Goal: Check status: Check status

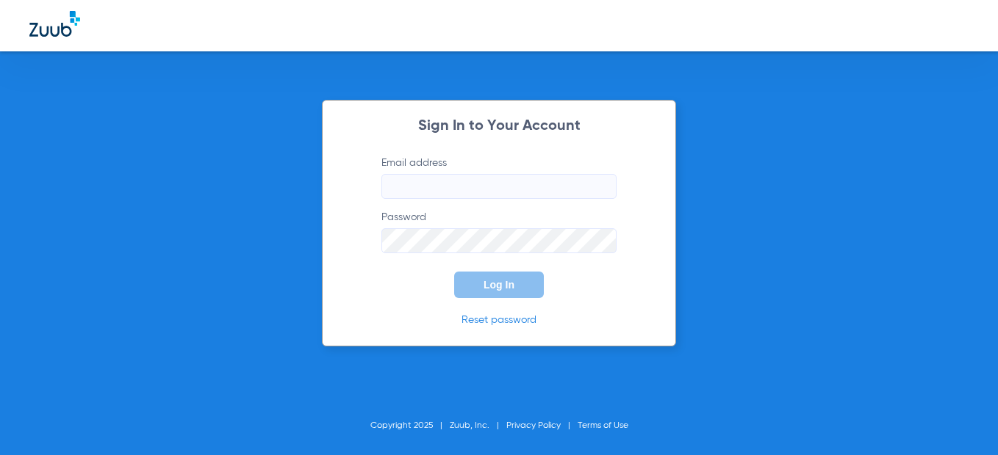
type input "[EMAIL_ADDRESS][DOMAIN_NAME]"
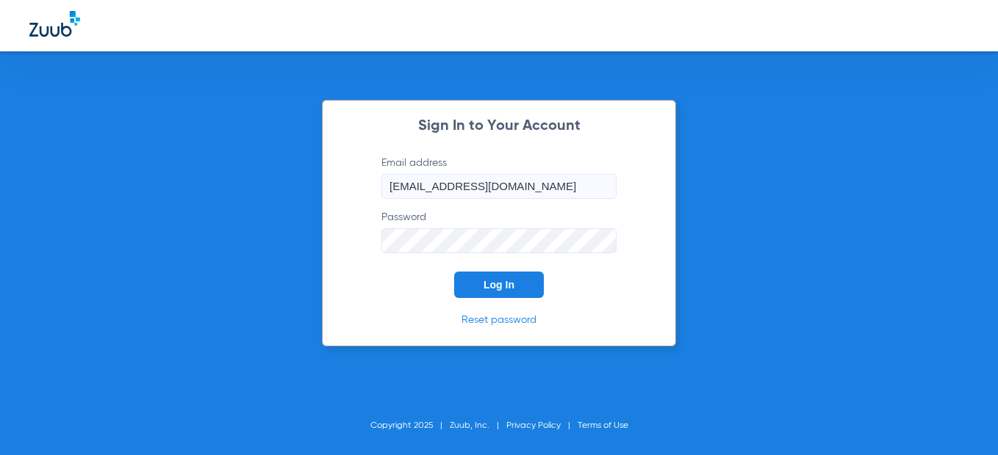
click at [494, 286] on span "Log In" at bounding box center [498, 285] width 31 height 12
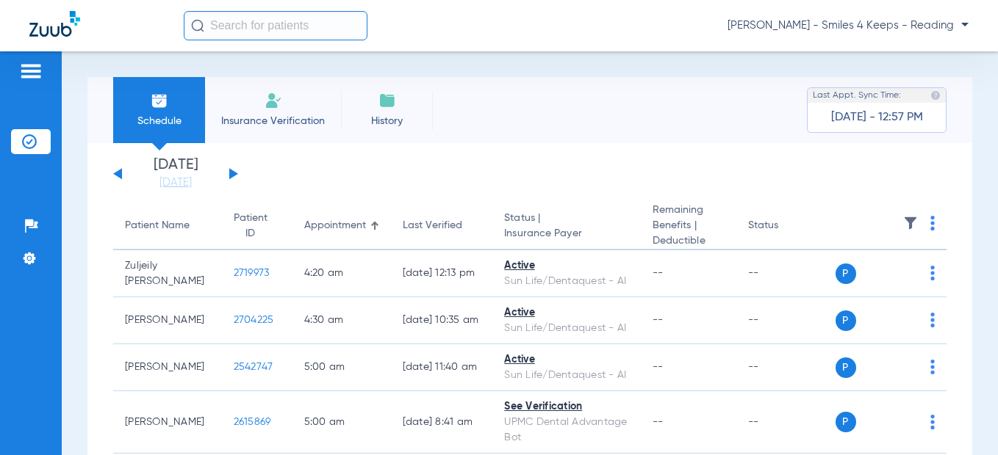
click at [229, 176] on button at bounding box center [233, 173] width 9 height 11
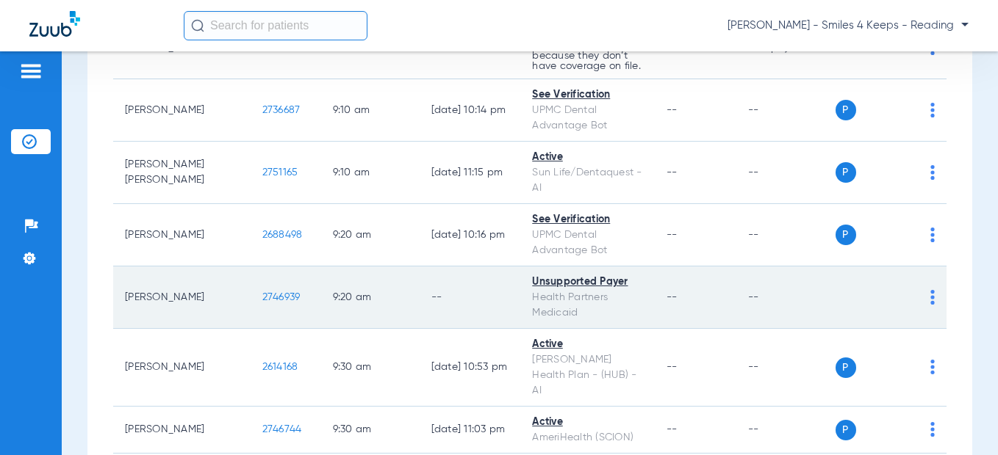
scroll to position [2424, 0]
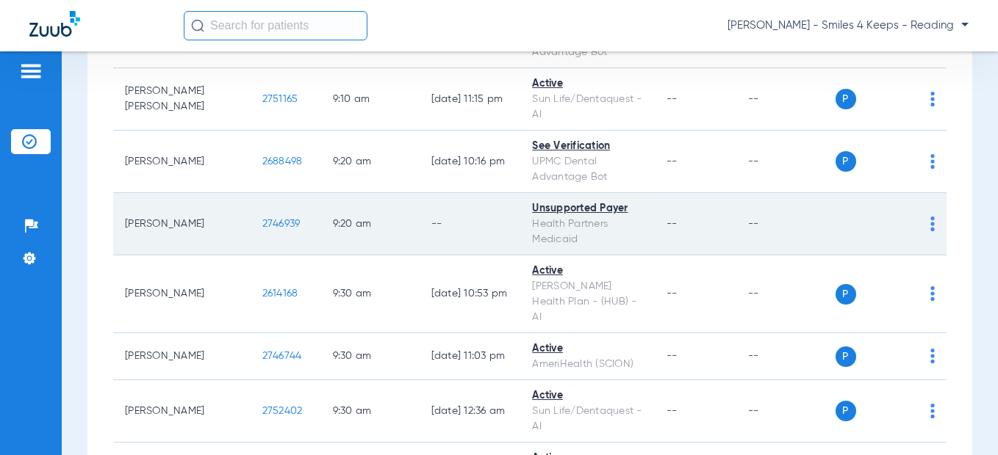
click at [250, 225] on td "2746939" at bounding box center [285, 224] width 71 height 62
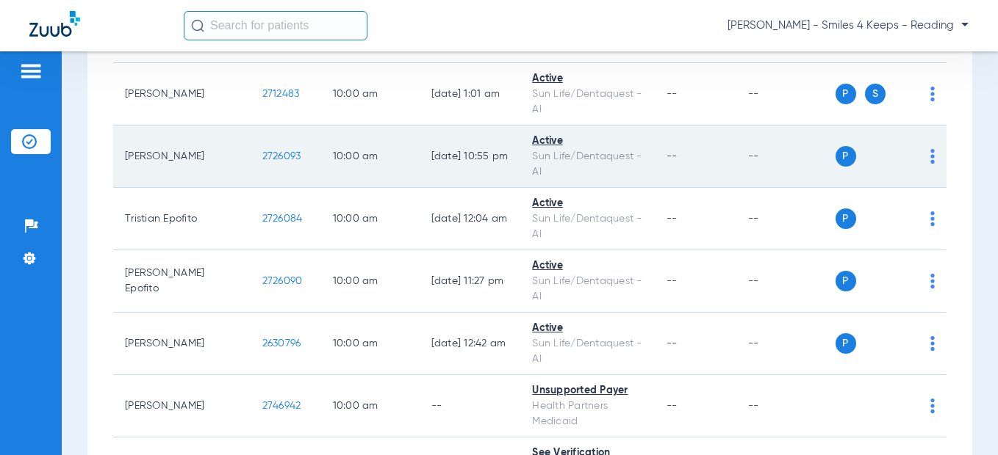
scroll to position [3526, 0]
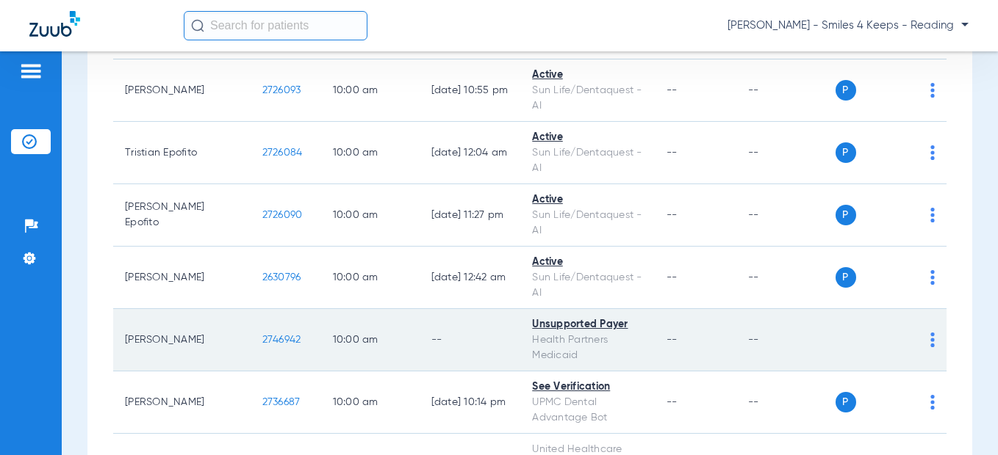
drag, startPoint x: 250, startPoint y: 322, endPoint x: 209, endPoint y: 328, distance: 42.4
click at [250, 328] on td "2746942" at bounding box center [285, 340] width 71 height 62
copy span "2746942"
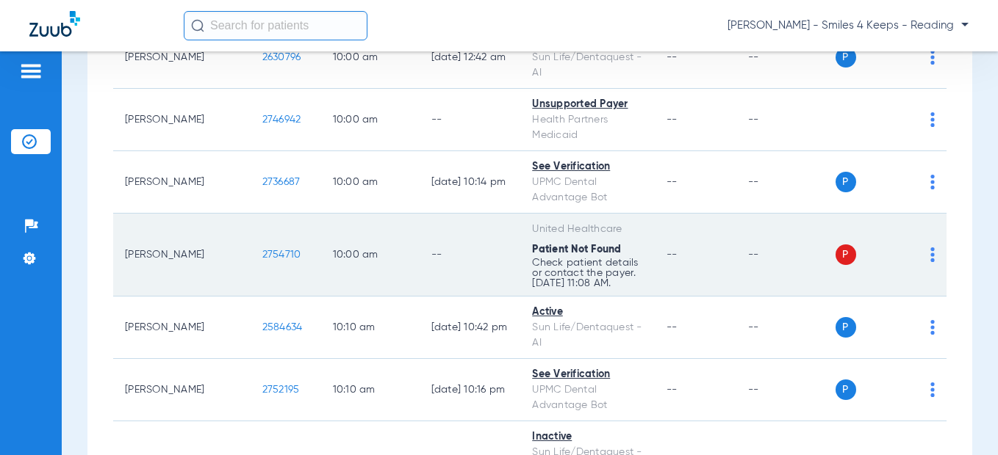
scroll to position [3820, 0]
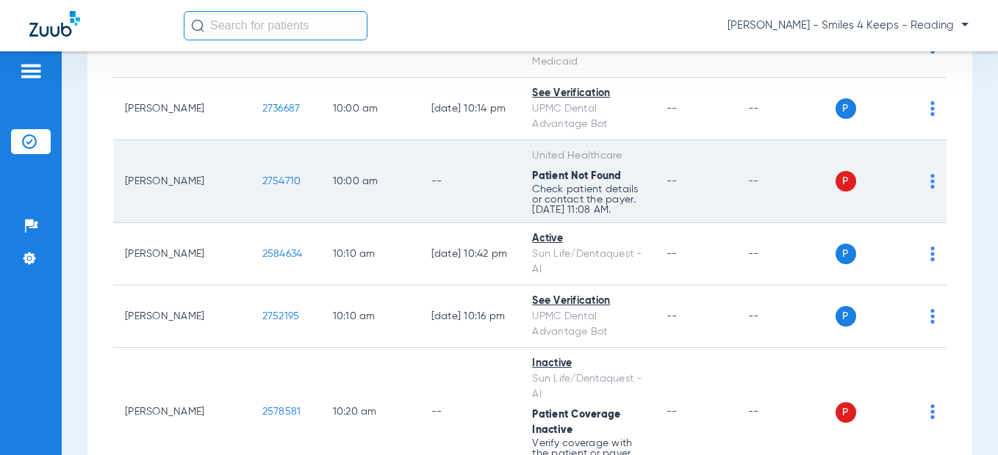
drag, startPoint x: 252, startPoint y: 167, endPoint x: 206, endPoint y: 167, distance: 46.3
click at [250, 167] on td "2754710" at bounding box center [285, 181] width 71 height 83
copy span "2754710"
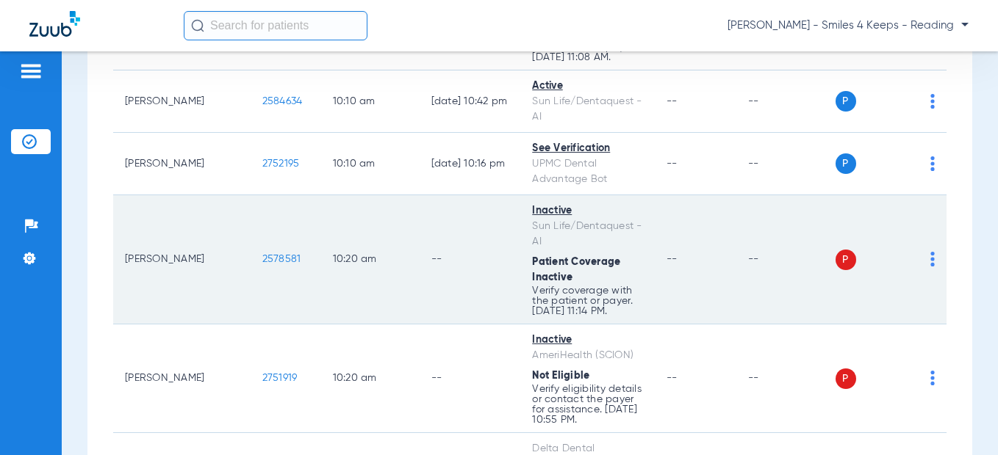
scroll to position [3967, 0]
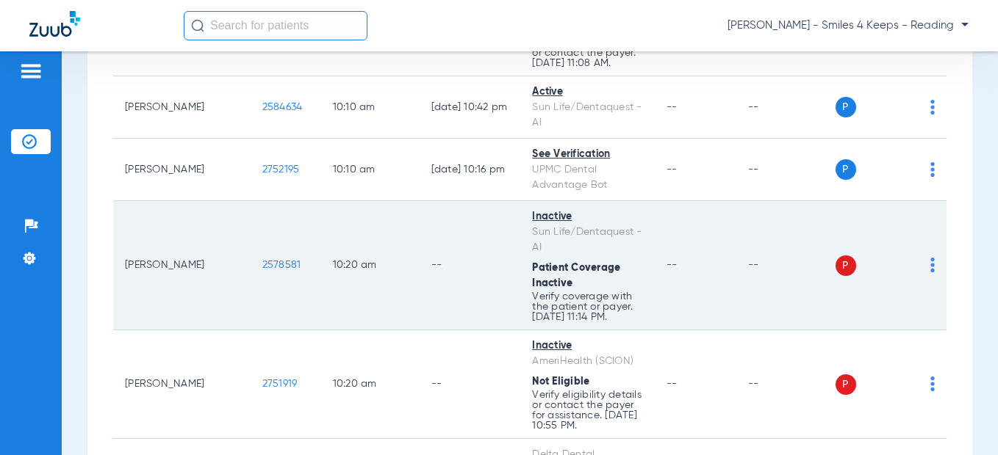
drag, startPoint x: 267, startPoint y: 254, endPoint x: 212, endPoint y: 254, distance: 55.1
click at [250, 254] on td "2578581" at bounding box center [285, 265] width 71 height 129
copy span "2578581"
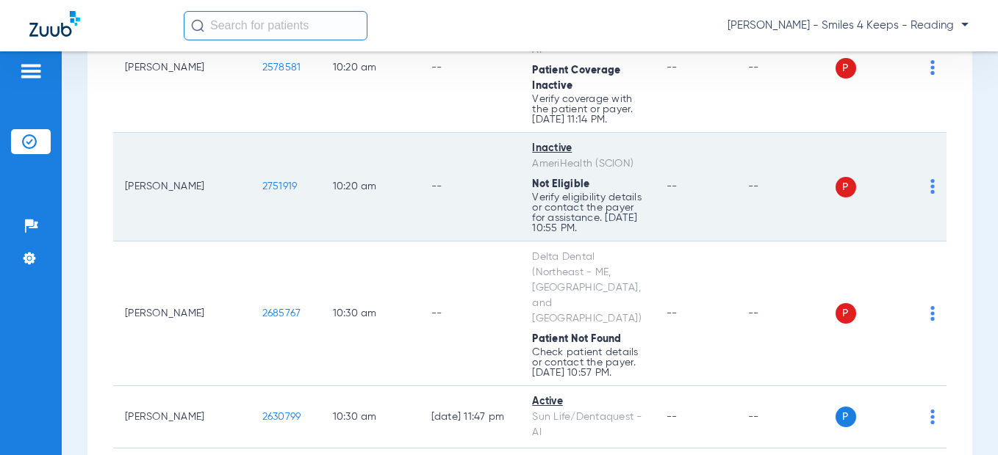
scroll to position [4187, 0]
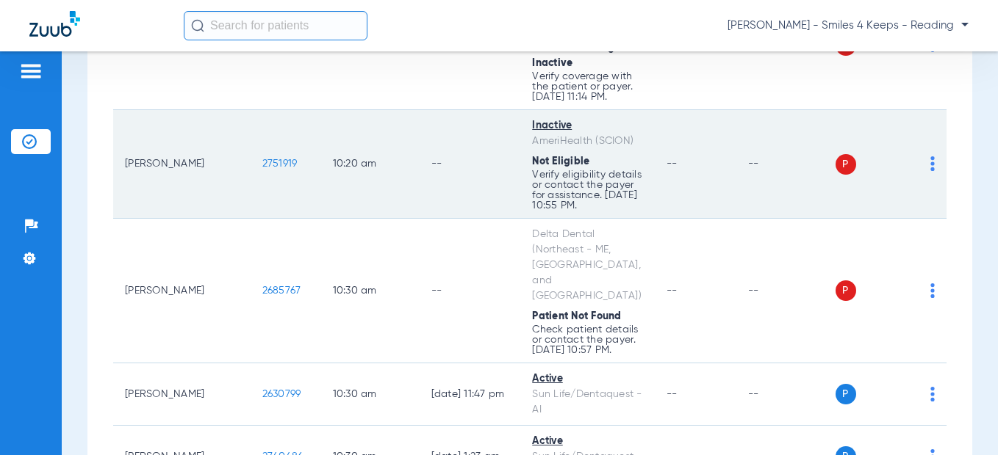
drag, startPoint x: 252, startPoint y: 143, endPoint x: 212, endPoint y: 146, distance: 40.6
click at [250, 146] on td "2751919" at bounding box center [285, 164] width 71 height 109
copy span "2751919"
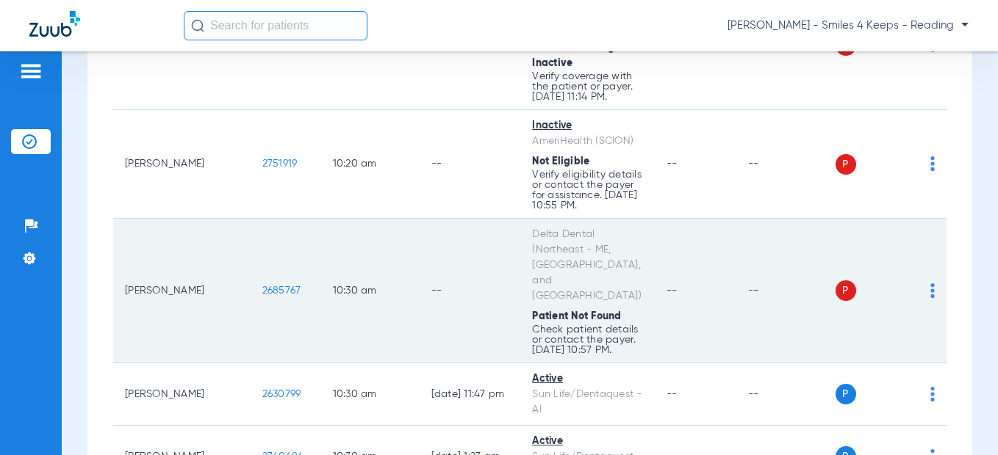
scroll to position [4260, 0]
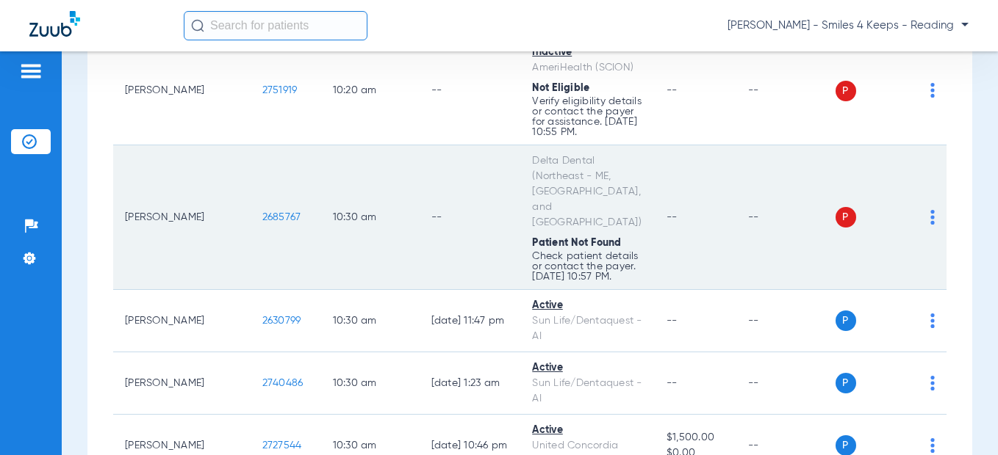
drag, startPoint x: 252, startPoint y: 181, endPoint x: 206, endPoint y: 182, distance: 46.3
click at [250, 182] on td "2685767" at bounding box center [285, 217] width 71 height 145
copy span "2685767"
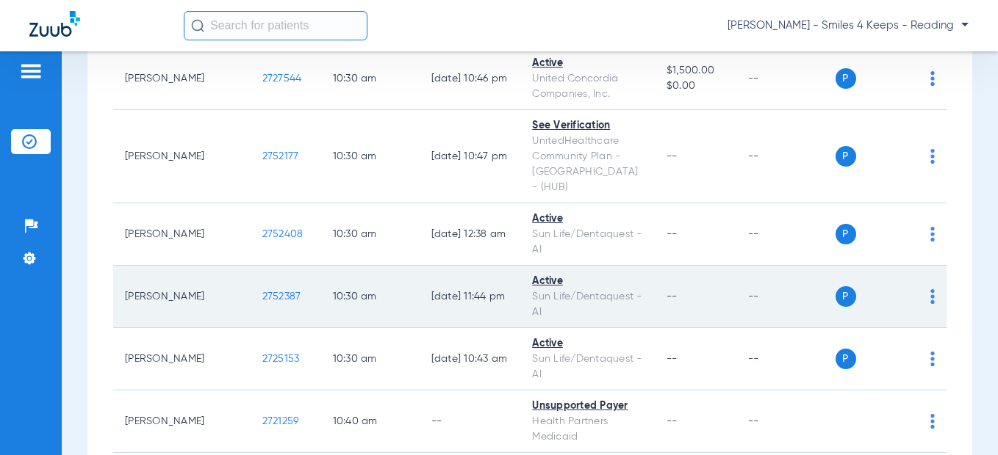
scroll to position [4701, 0]
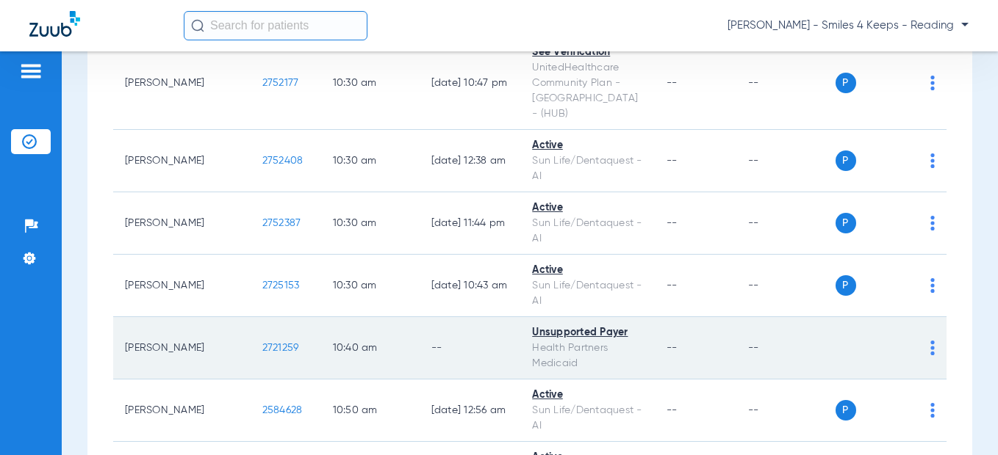
drag, startPoint x: 244, startPoint y: 268, endPoint x: 210, endPoint y: 265, distance: 33.9
click at [250, 317] on td "2721259" at bounding box center [285, 348] width 71 height 62
drag, startPoint x: 261, startPoint y: 253, endPoint x: 235, endPoint y: 271, distance: 31.2
copy span "2721259"
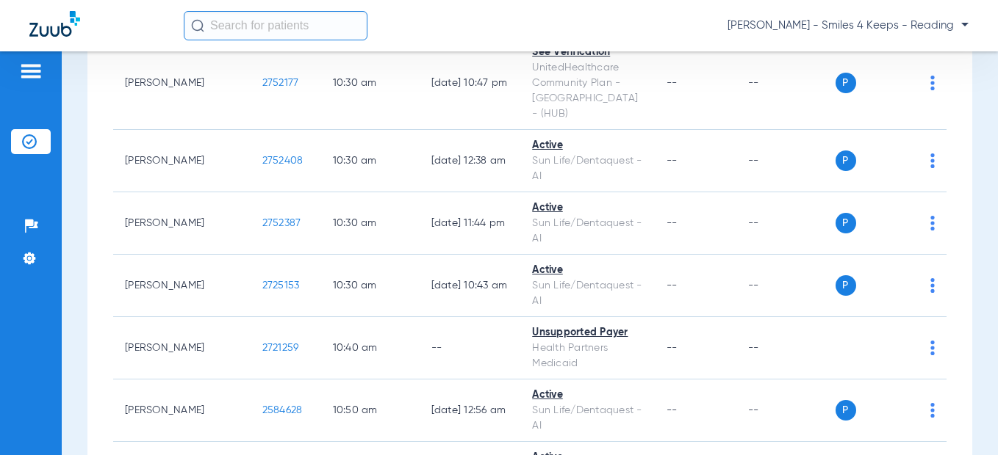
click at [483, 455] on html "[PERSON_NAME] - Smiles 4 Keeps - Reading Patients Insurance Verification Setup …" at bounding box center [499, 227] width 998 height 455
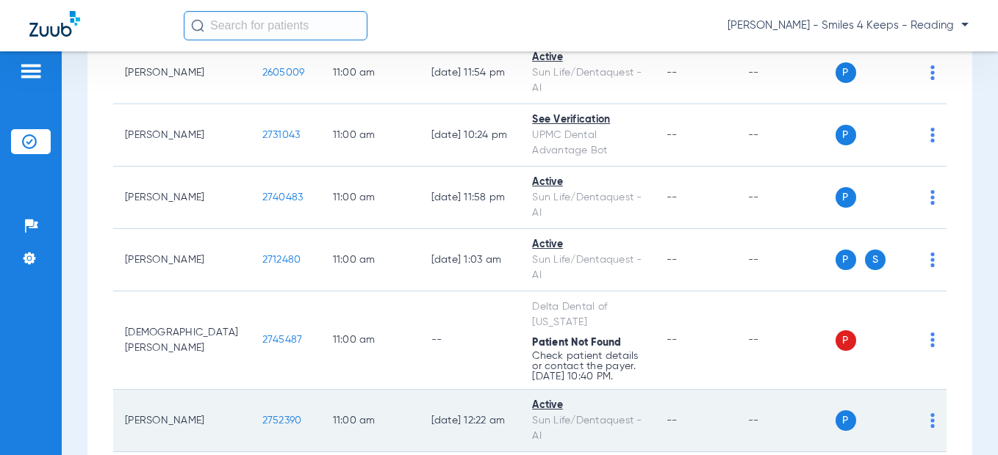
scroll to position [5362, 0]
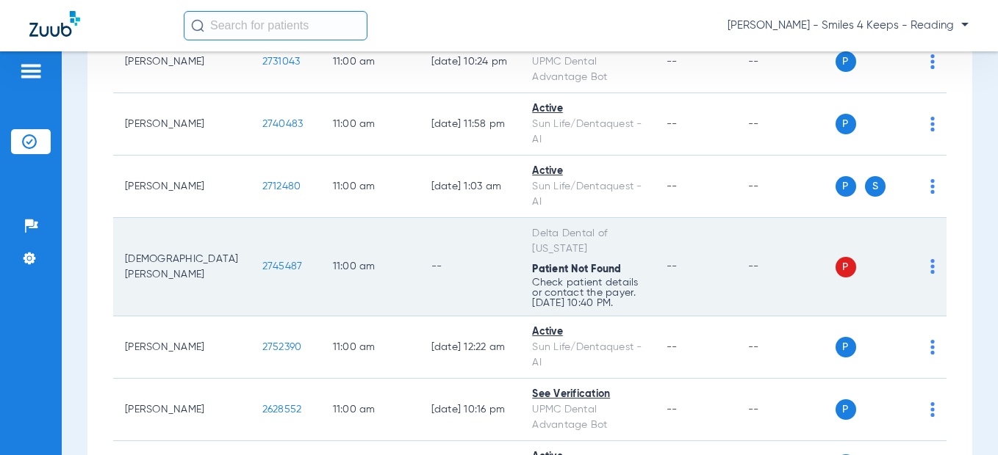
drag, startPoint x: 250, startPoint y: 189, endPoint x: 227, endPoint y: 187, distance: 22.8
click at [250, 218] on td "2745487" at bounding box center [285, 267] width 71 height 98
copy span "2745487"
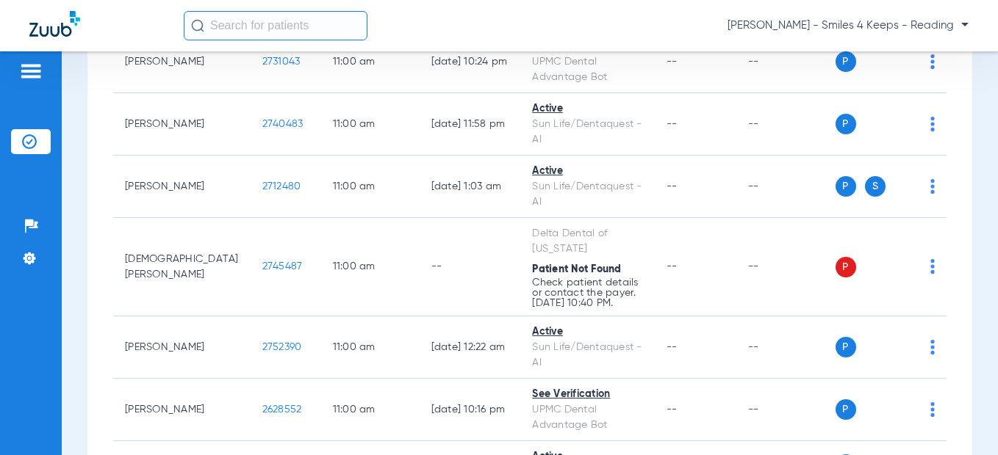
scroll to position [5803, 0]
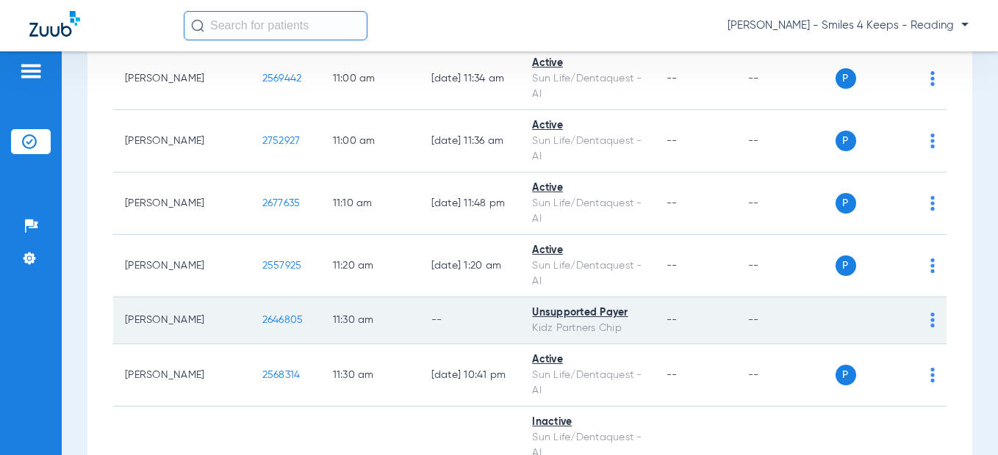
drag, startPoint x: 255, startPoint y: 242, endPoint x: 209, endPoint y: 245, distance: 45.6
click at [250, 297] on td "2646805" at bounding box center [285, 320] width 71 height 47
copy span "2646805"
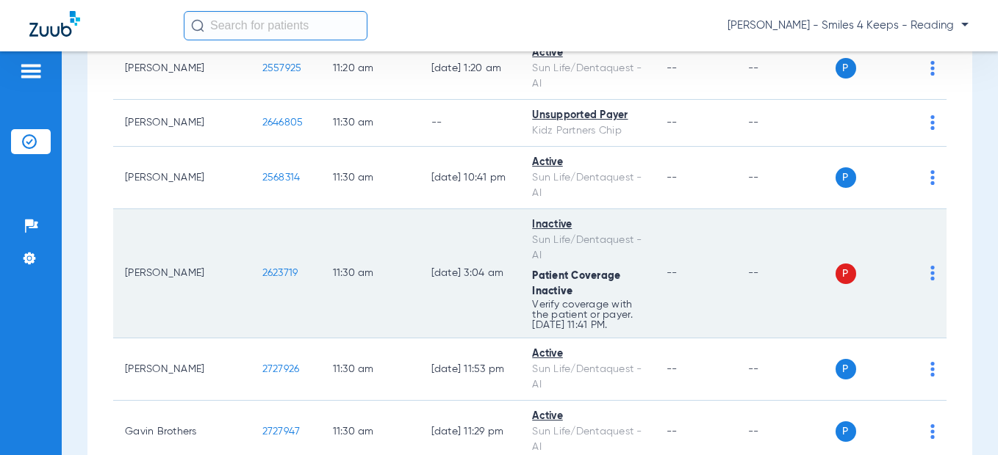
scroll to position [6023, 0]
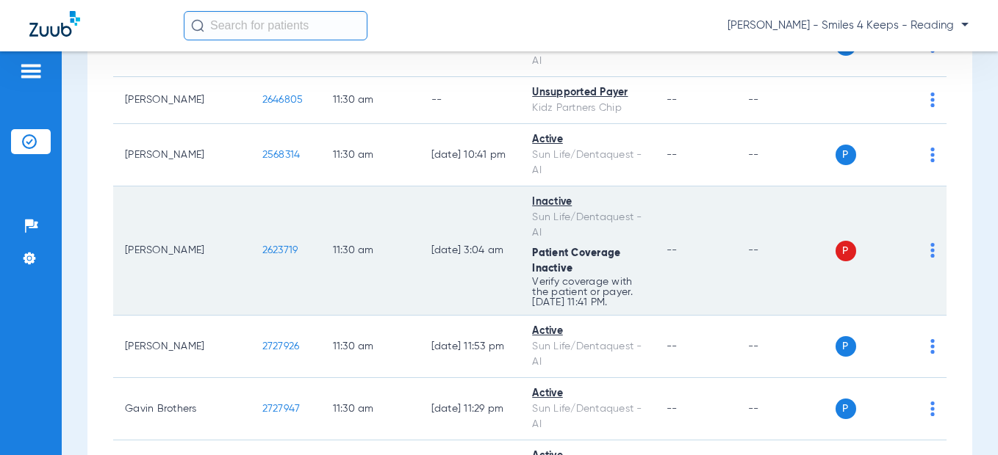
drag, startPoint x: 234, startPoint y: 174, endPoint x: 212, endPoint y: 176, distance: 22.8
click at [250, 187] on td "2623719" at bounding box center [285, 251] width 71 height 129
copy span "2623719"
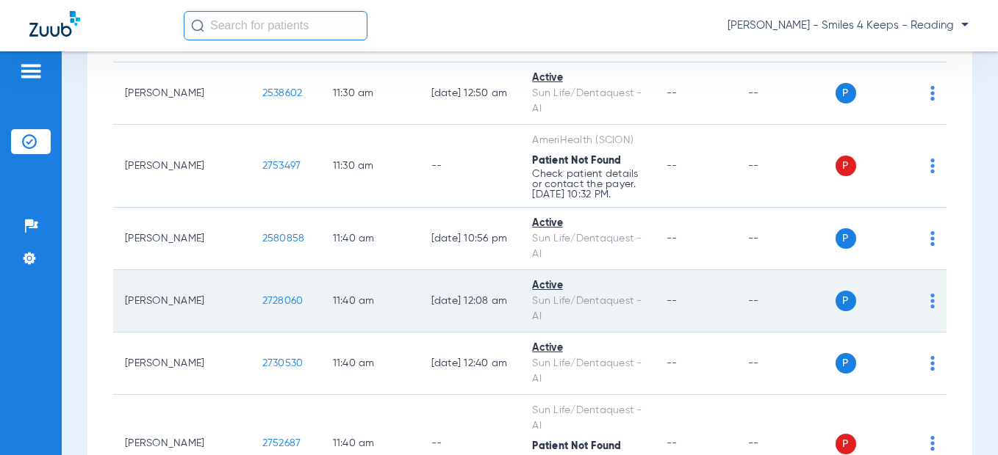
scroll to position [6244, 0]
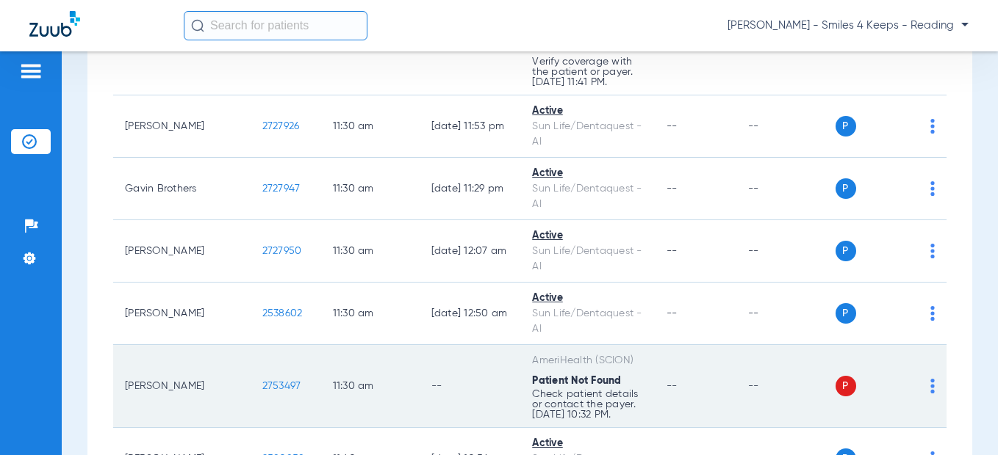
drag, startPoint x: 255, startPoint y: 312, endPoint x: 212, endPoint y: 311, distance: 43.4
click at [250, 345] on td "2753497" at bounding box center [285, 386] width 71 height 83
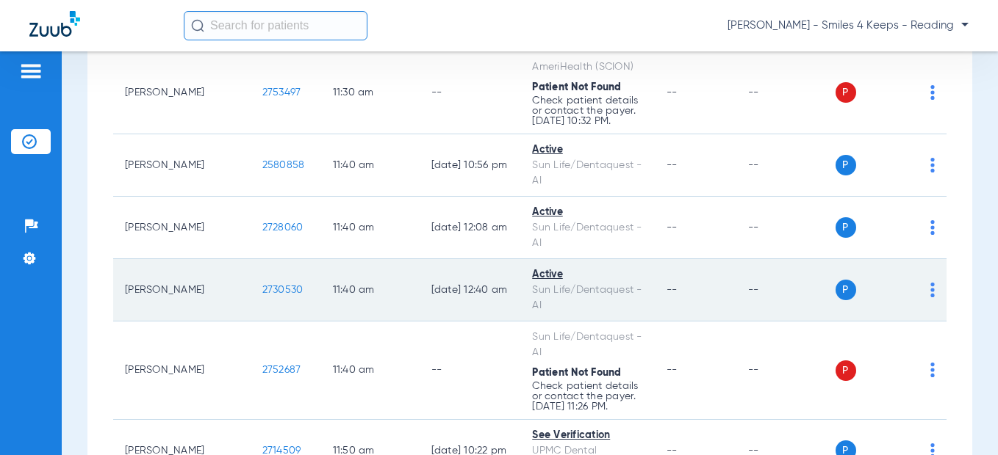
scroll to position [6611, 0]
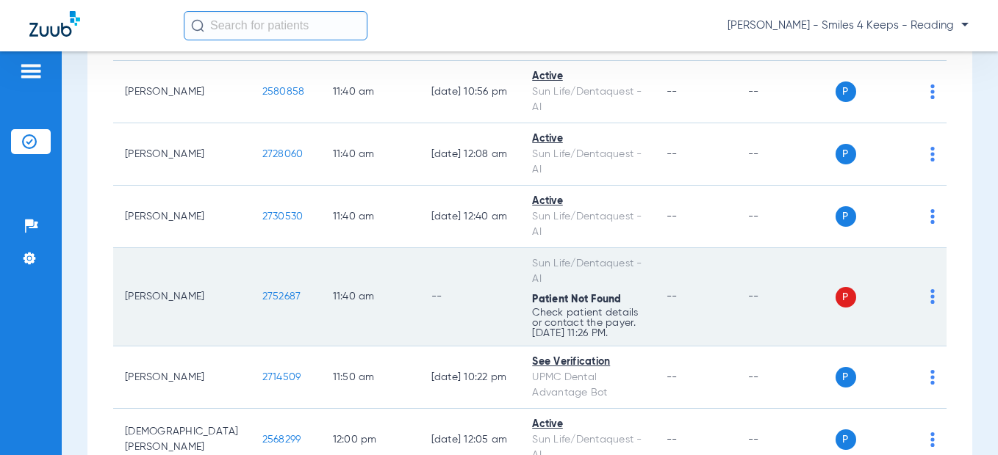
drag, startPoint x: 218, startPoint y: 222, endPoint x: 224, endPoint y: 214, distance: 9.4
click at [250, 248] on td "2752687" at bounding box center [285, 297] width 71 height 98
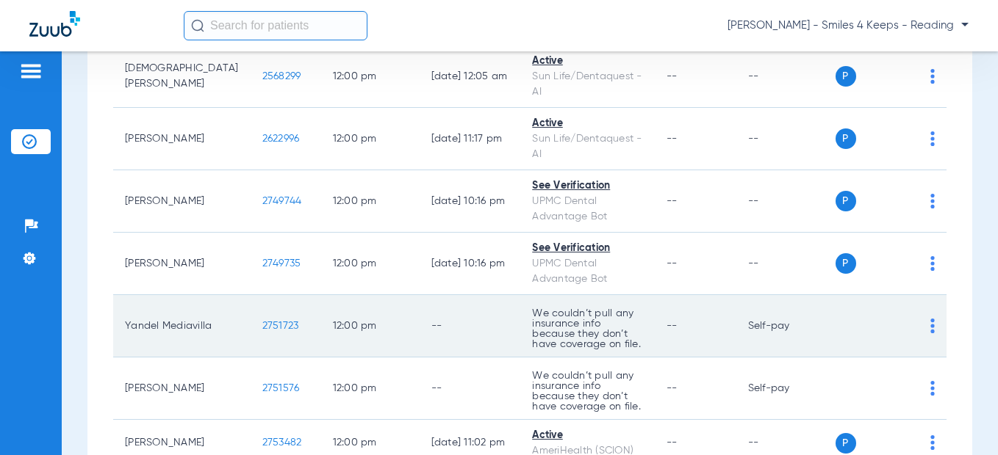
scroll to position [6978, 0]
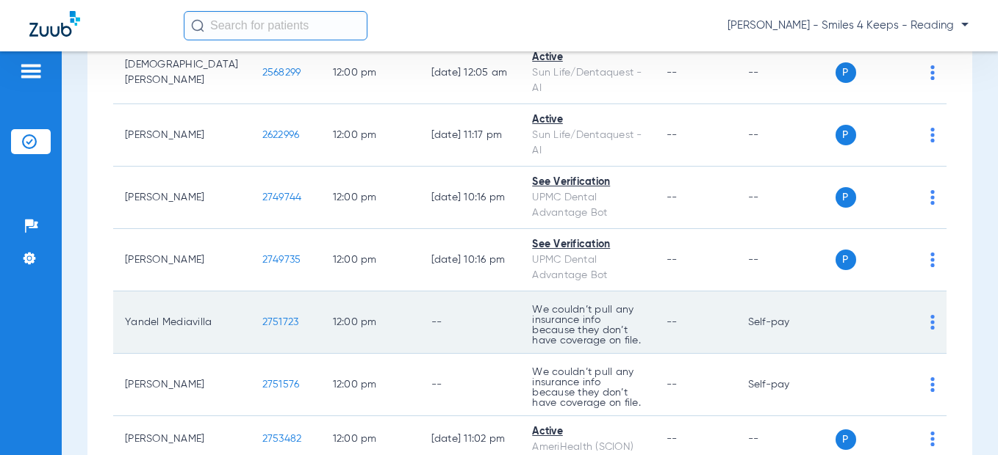
drag, startPoint x: 253, startPoint y: 249, endPoint x: 205, endPoint y: 245, distance: 47.9
click at [250, 292] on td "2751723" at bounding box center [285, 323] width 71 height 62
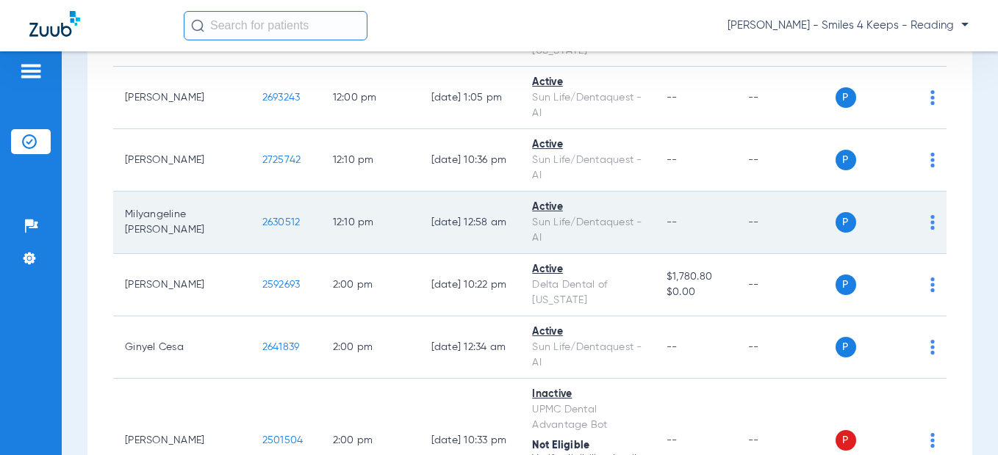
scroll to position [7566, 0]
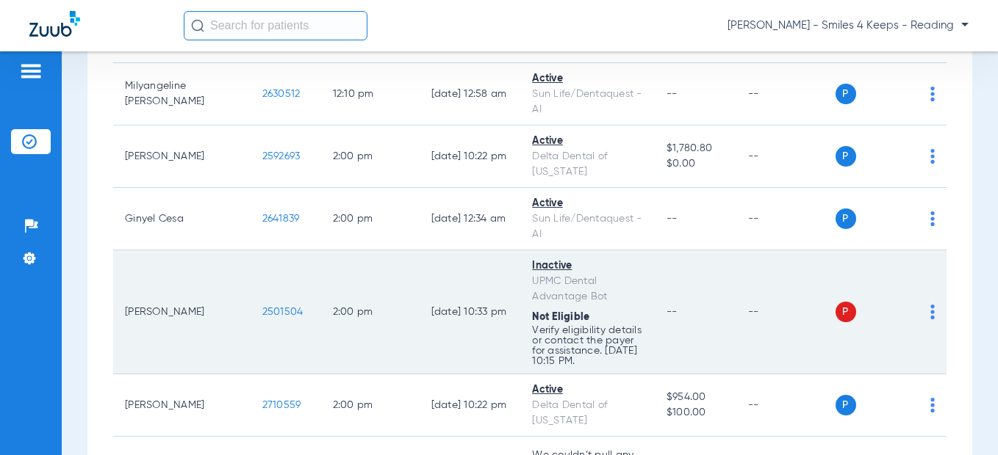
drag, startPoint x: 245, startPoint y: 231, endPoint x: 209, endPoint y: 232, distance: 36.7
click at [250, 250] on td "2501504" at bounding box center [285, 312] width 71 height 124
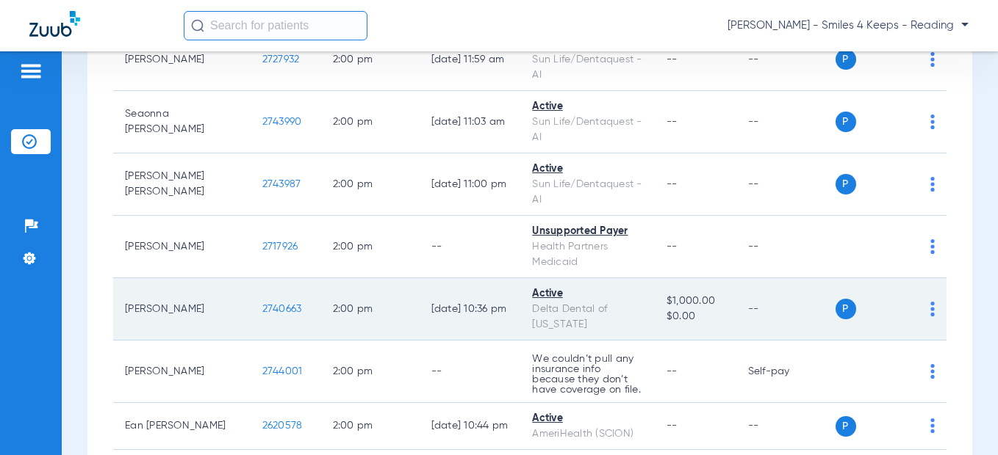
scroll to position [8227, 0]
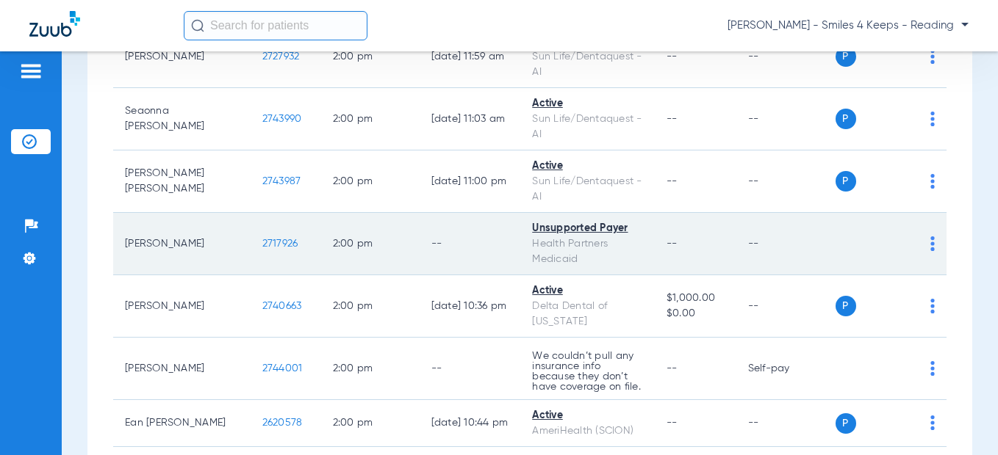
drag, startPoint x: 249, startPoint y: 170, endPoint x: 211, endPoint y: 169, distance: 38.2
click at [250, 213] on td "2717926" at bounding box center [285, 244] width 71 height 62
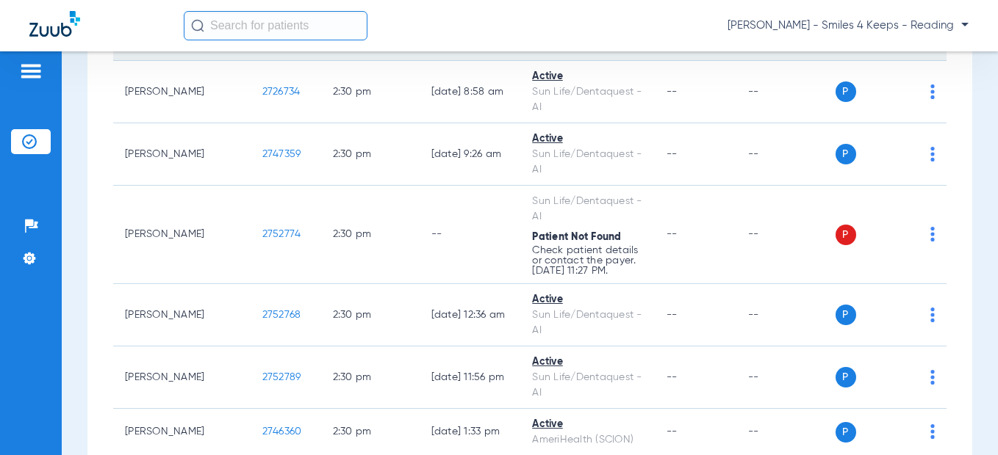
scroll to position [8888, 0]
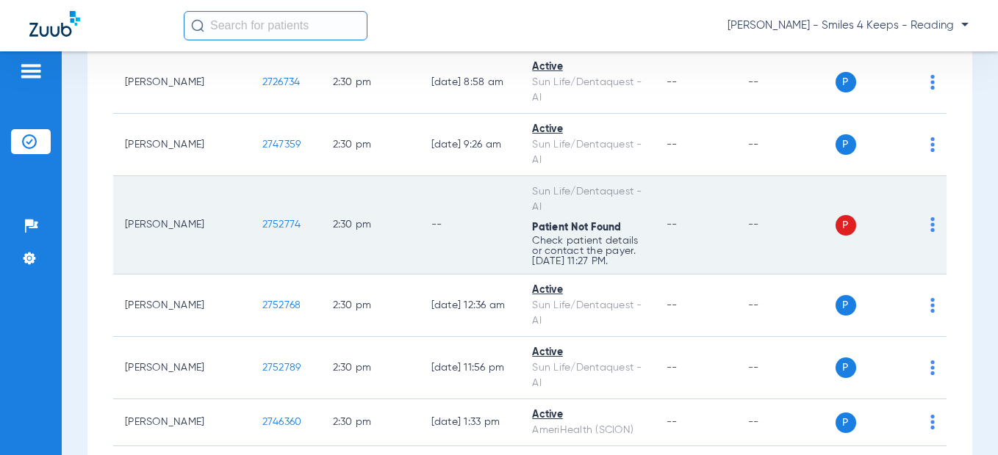
click at [250, 176] on td "2752774" at bounding box center [285, 225] width 71 height 98
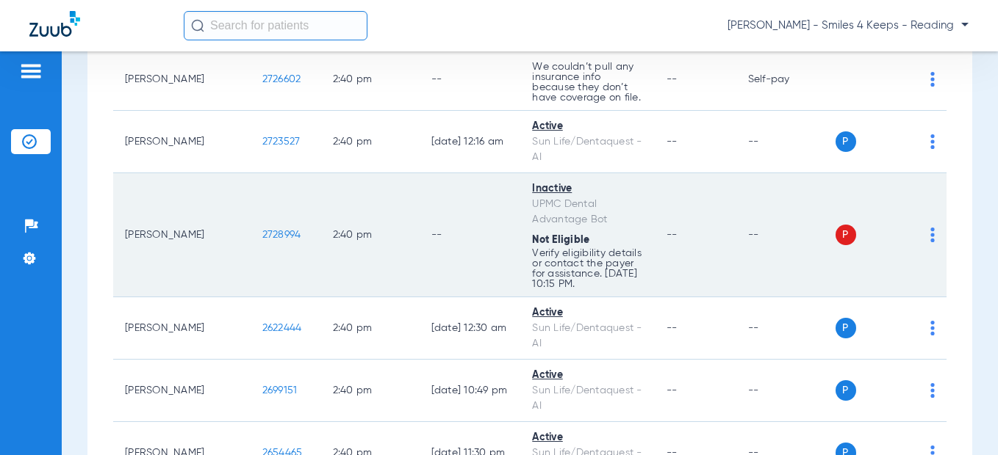
scroll to position [9402, 0]
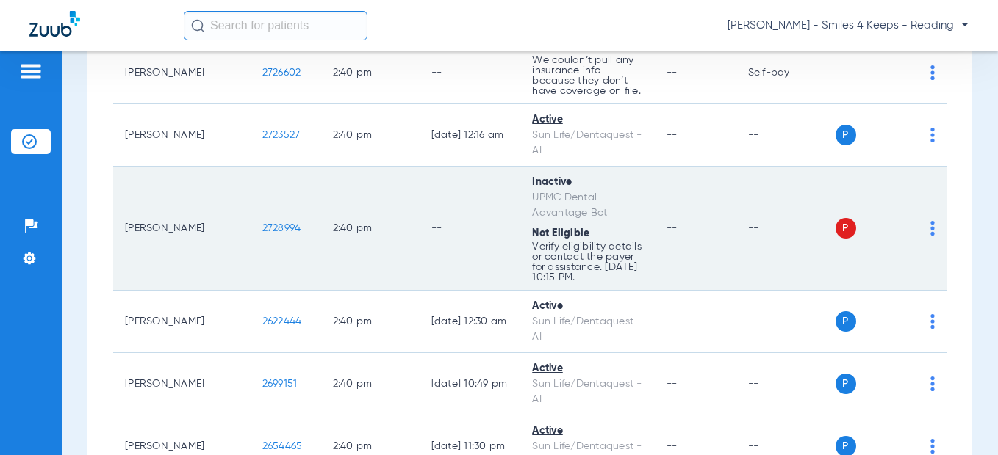
click at [250, 167] on td "2728994" at bounding box center [285, 229] width 71 height 124
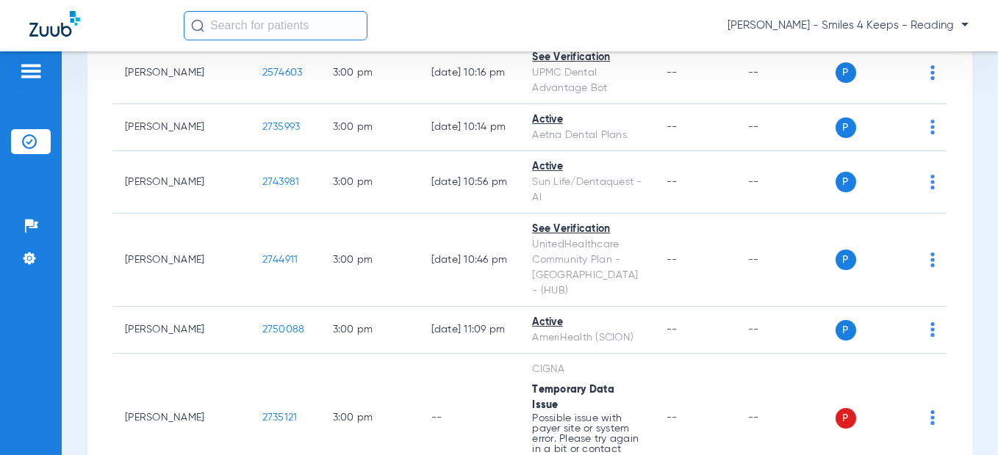
scroll to position [10063, 0]
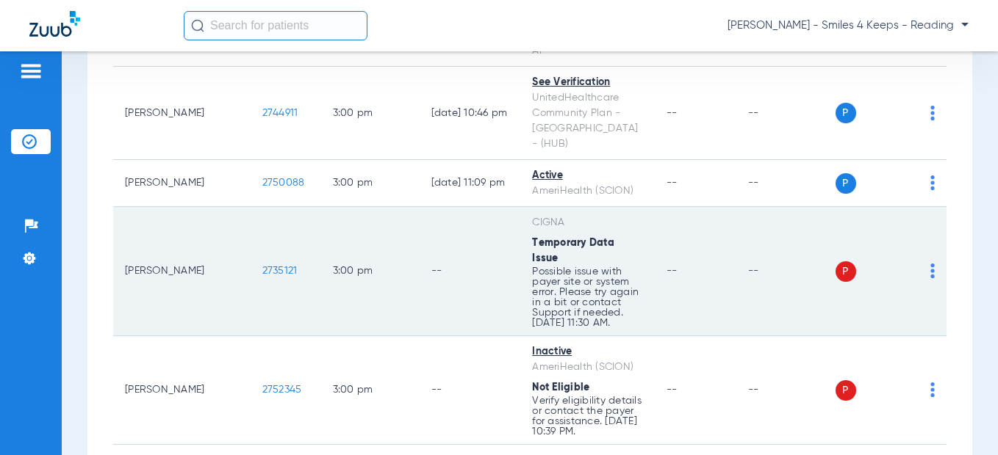
click at [250, 207] on td "2735121" at bounding box center [285, 271] width 71 height 129
drag, startPoint x: 232, startPoint y: 137, endPoint x: 261, endPoint y: 149, distance: 31.0
click at [250, 207] on td "2735121" at bounding box center [285, 271] width 71 height 129
click at [261, 207] on td "2735121" at bounding box center [285, 271] width 71 height 129
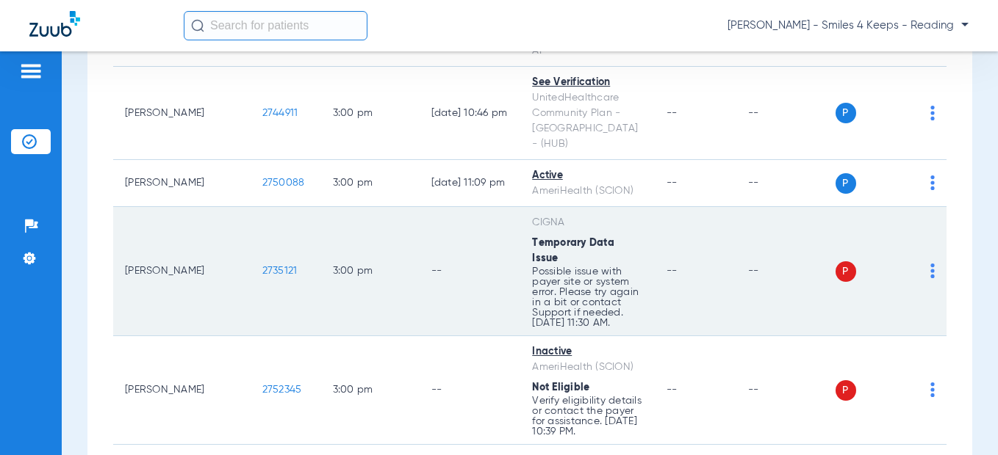
drag, startPoint x: 245, startPoint y: 145, endPoint x: 212, endPoint y: 143, distance: 33.1
click at [250, 207] on td "2735121" at bounding box center [285, 271] width 71 height 129
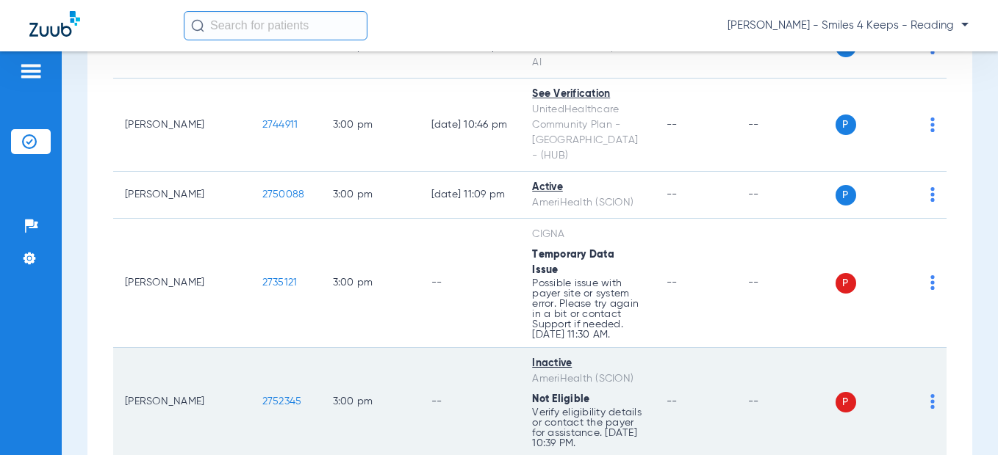
scroll to position [10077, 0]
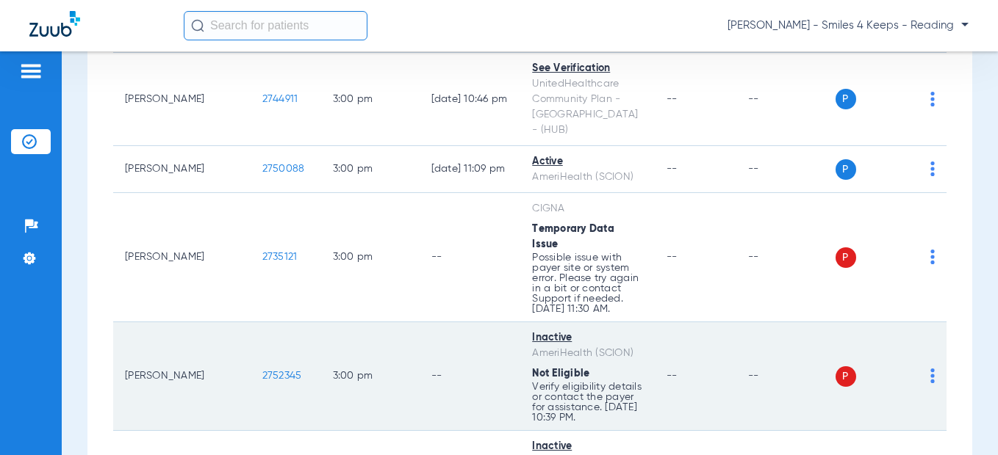
drag, startPoint x: 248, startPoint y: 237, endPoint x: 203, endPoint y: 236, distance: 45.5
click at [250, 322] on td "2752345" at bounding box center [285, 376] width 71 height 109
drag, startPoint x: 222, startPoint y: 226, endPoint x: 222, endPoint y: 235, distance: 9.5
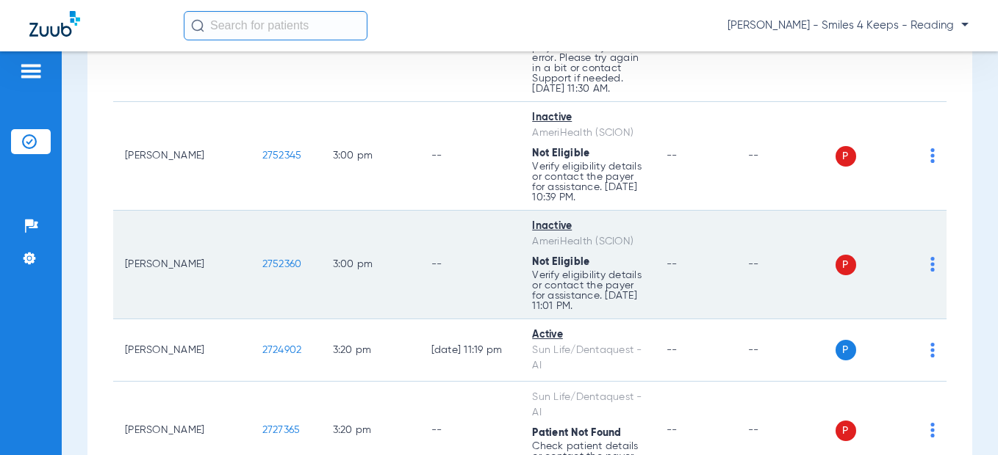
drag, startPoint x: 259, startPoint y: 131, endPoint x: 209, endPoint y: 131, distance: 49.9
click at [250, 211] on td "2752360" at bounding box center [285, 265] width 71 height 109
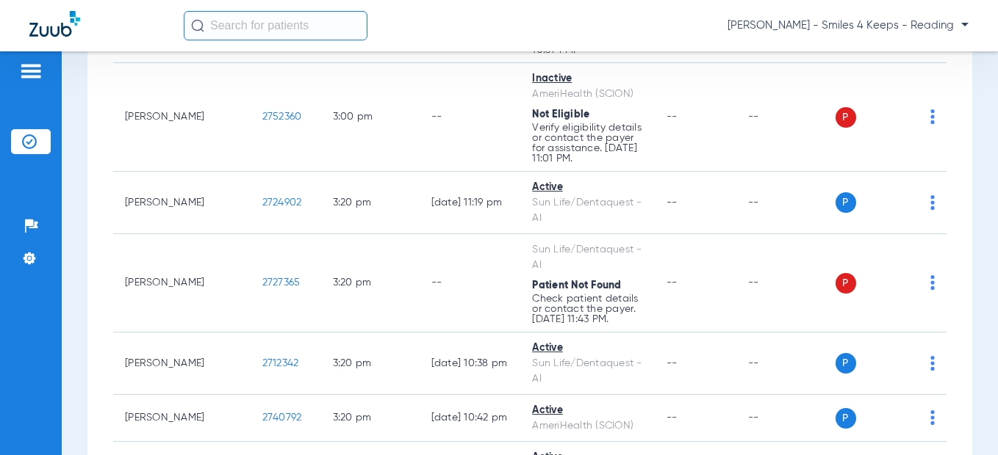
scroll to position [10445, 0]
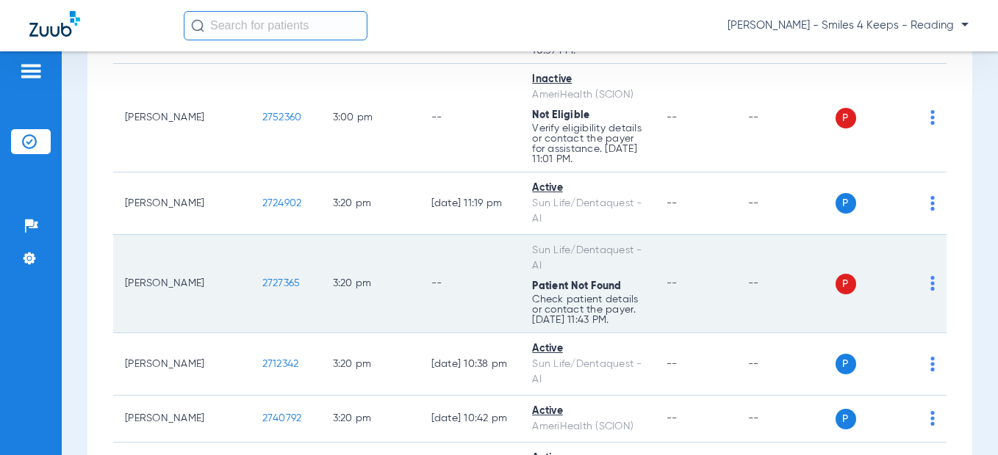
drag, startPoint x: 233, startPoint y: 145, endPoint x: 201, endPoint y: 145, distance: 31.6
click at [250, 235] on td "2727365" at bounding box center [285, 284] width 71 height 98
